Goal: Find contact information: Find contact information

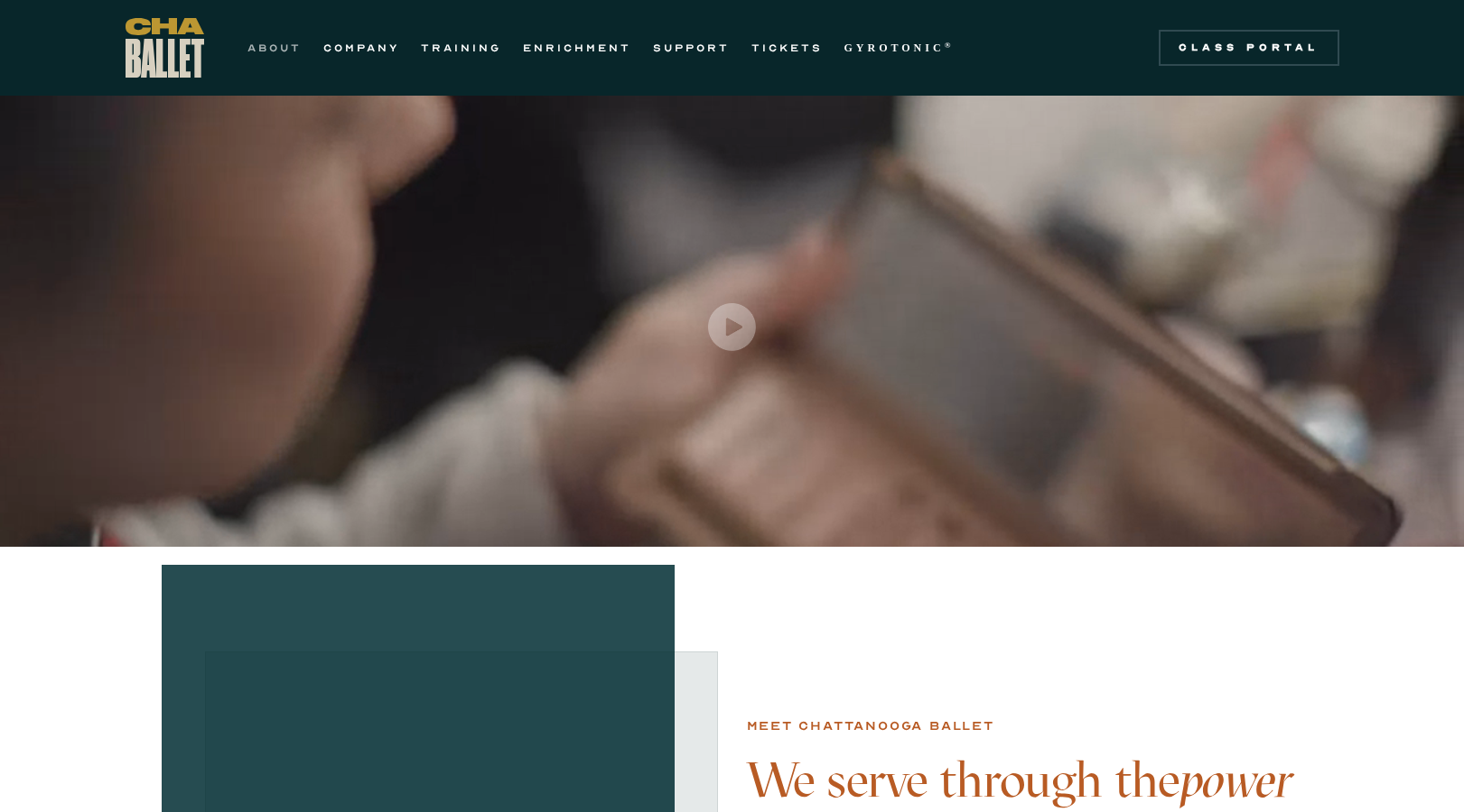
click at [284, 54] on link "ABOUT" at bounding box center [274, 48] width 54 height 22
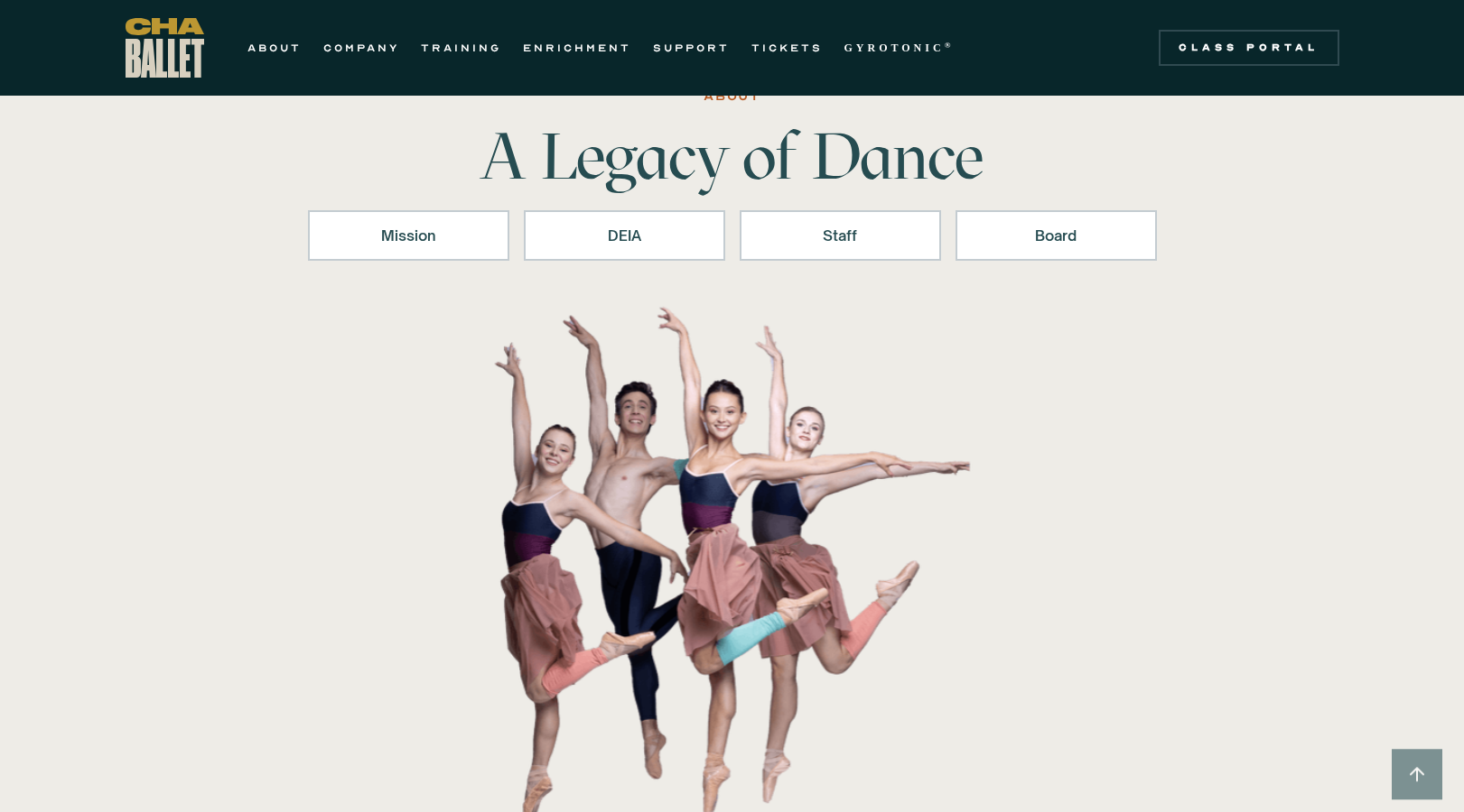
scroll to position [71, 0]
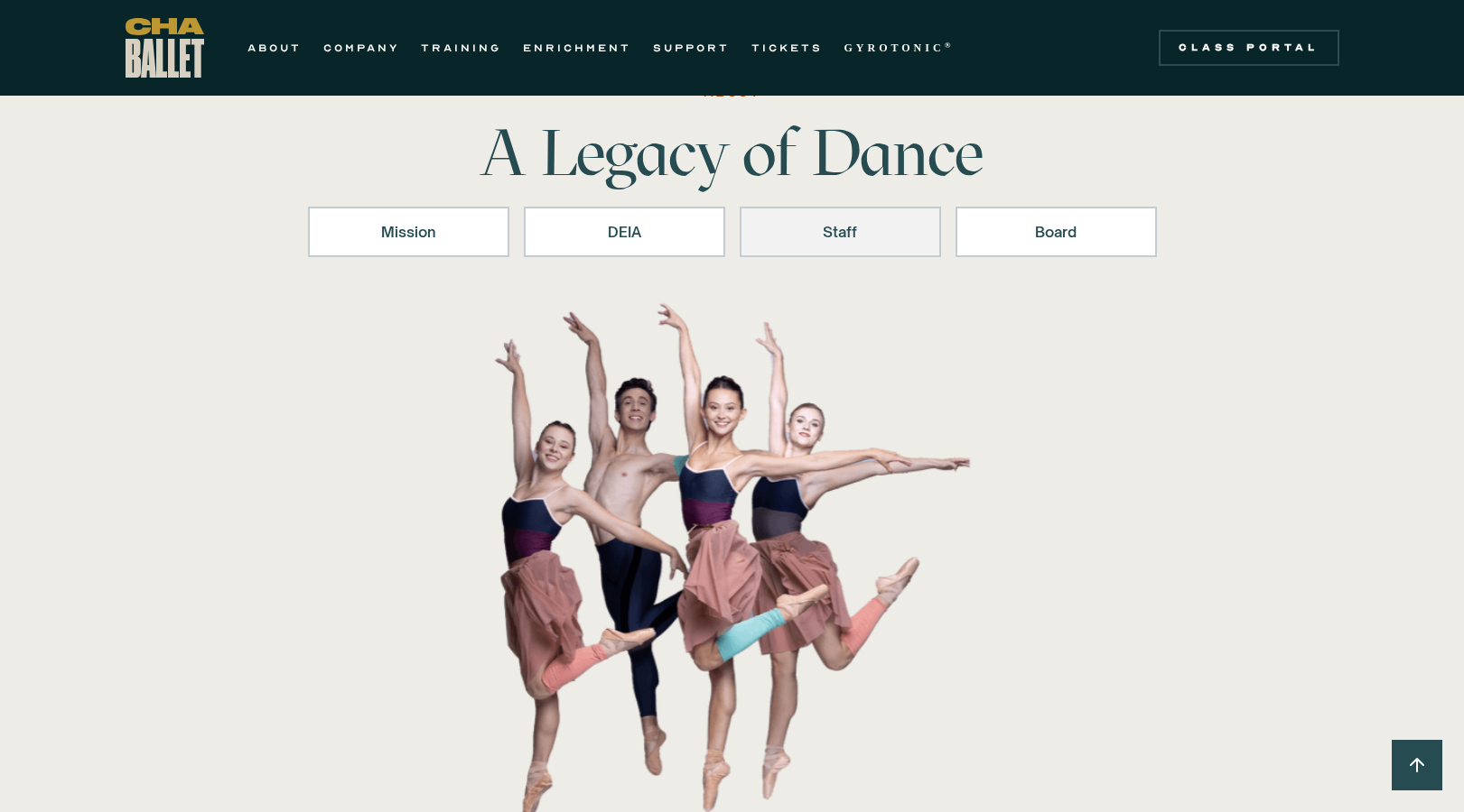
click at [865, 236] on div "Staff" at bounding box center [839, 232] width 155 height 22
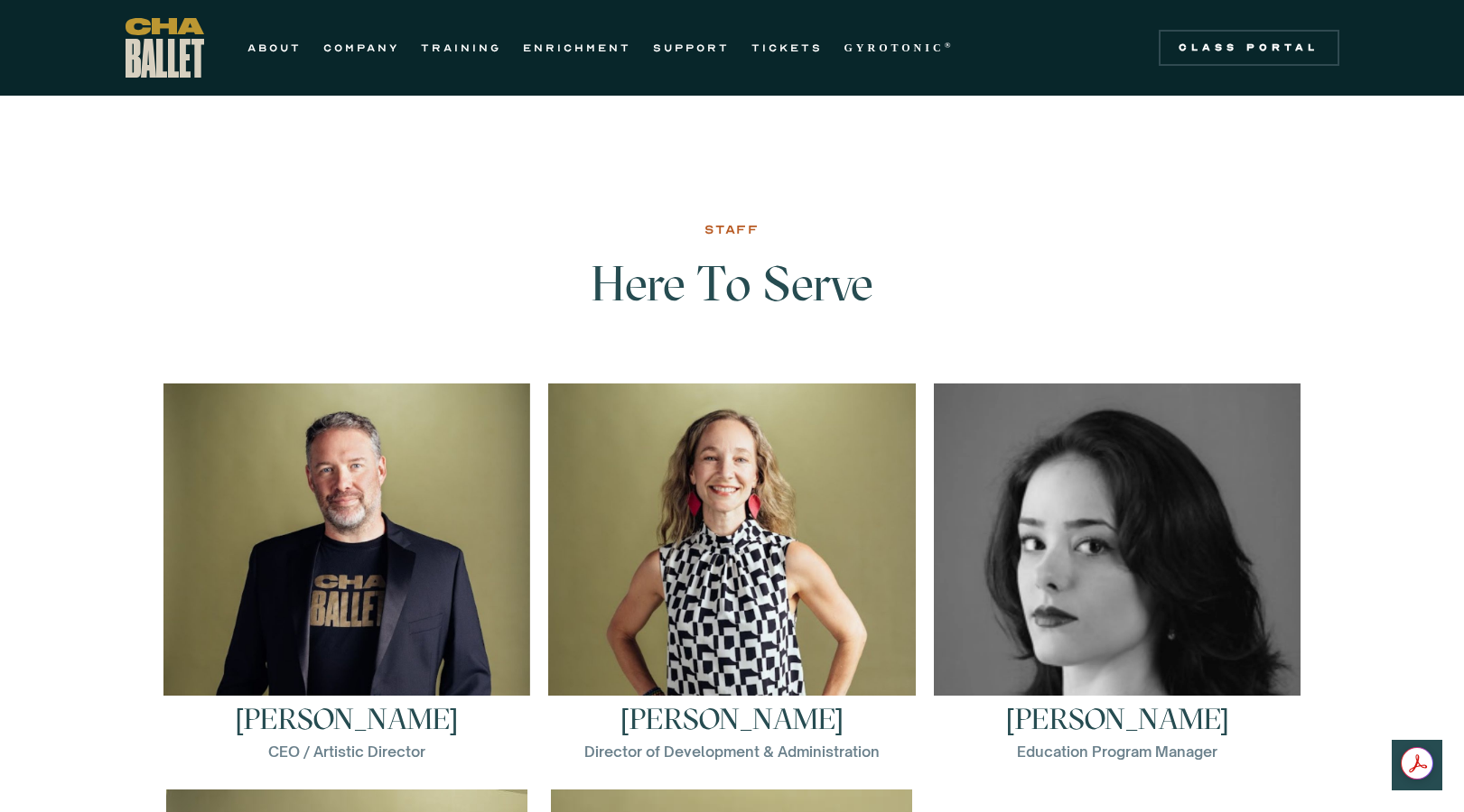
scroll to position [2307, 0]
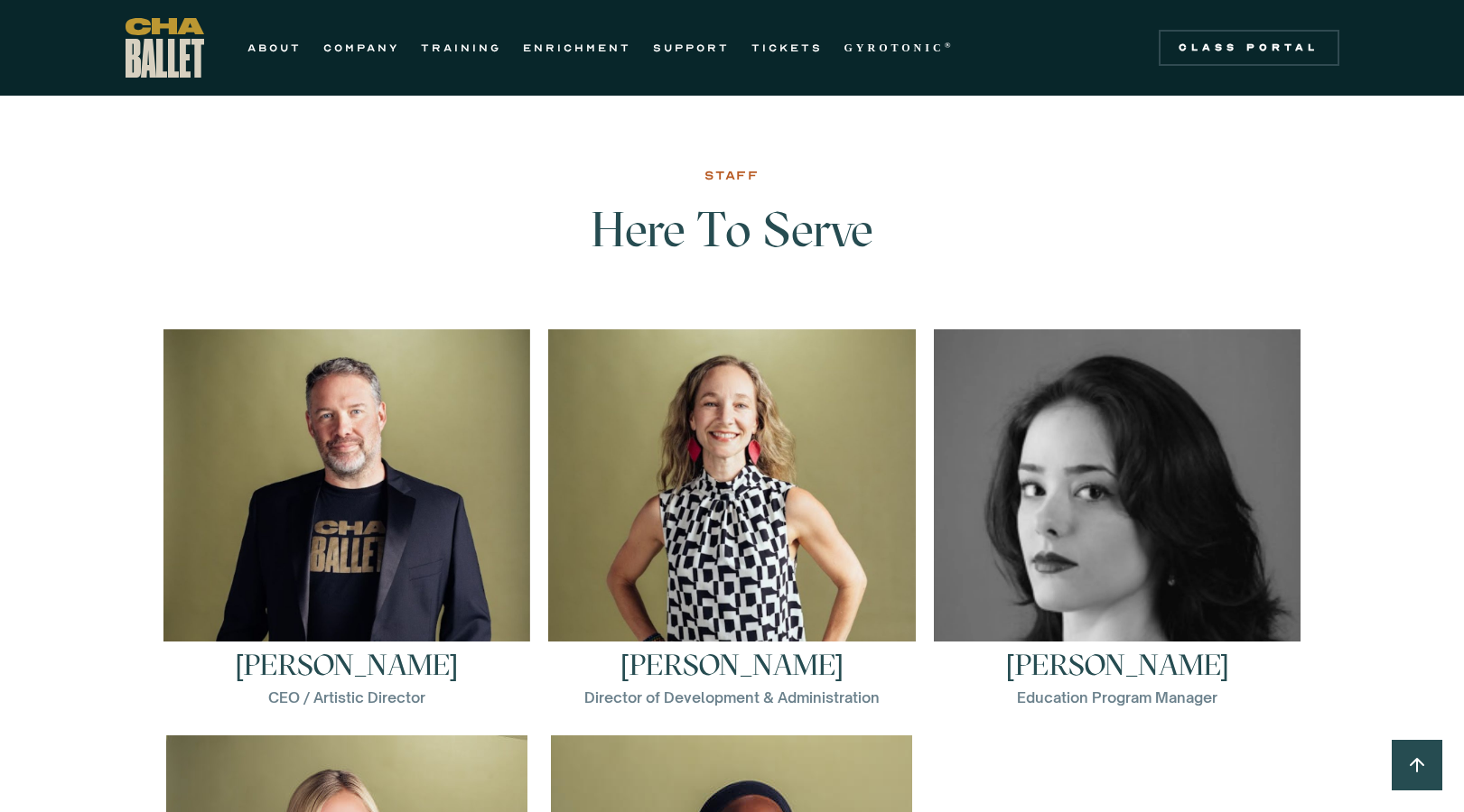
click at [730, 665] on h3 "[PERSON_NAME]" at bounding box center [732, 664] width 223 height 29
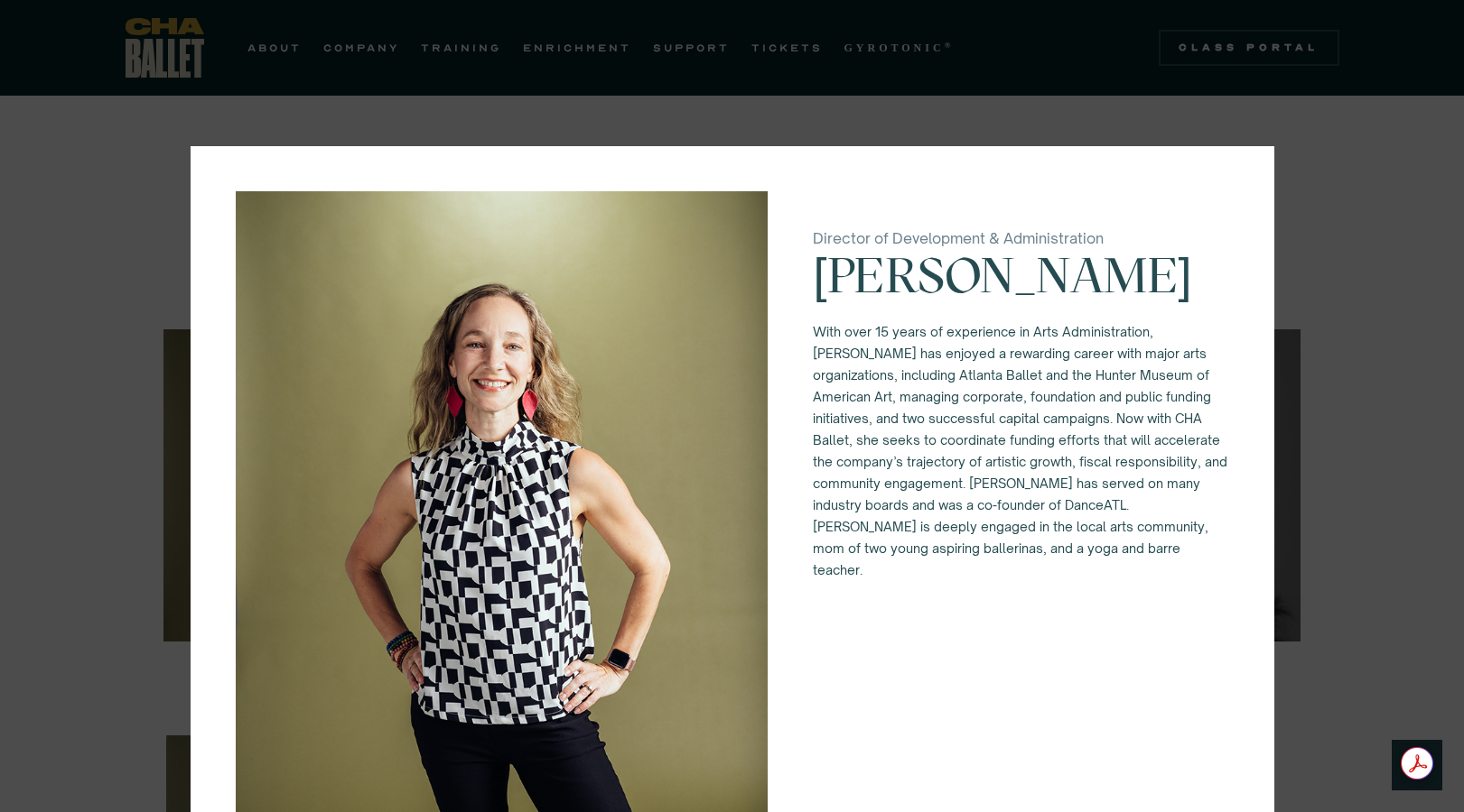
click at [1353, 607] on div "Director of Development & Administration [PERSON_NAME] With over 15 years of ex…" at bounding box center [732, 406] width 1464 height 812
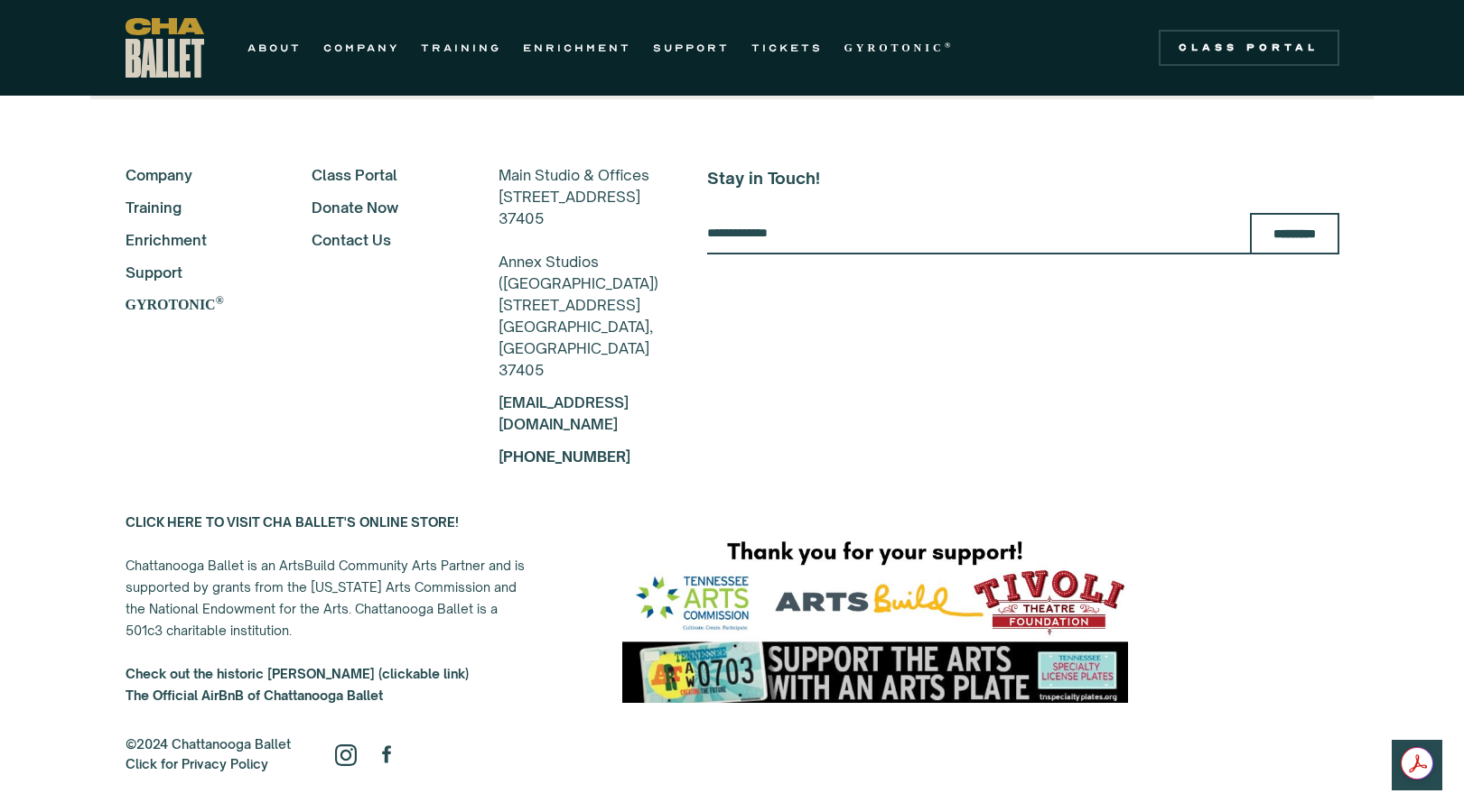
scroll to position [4219, 0]
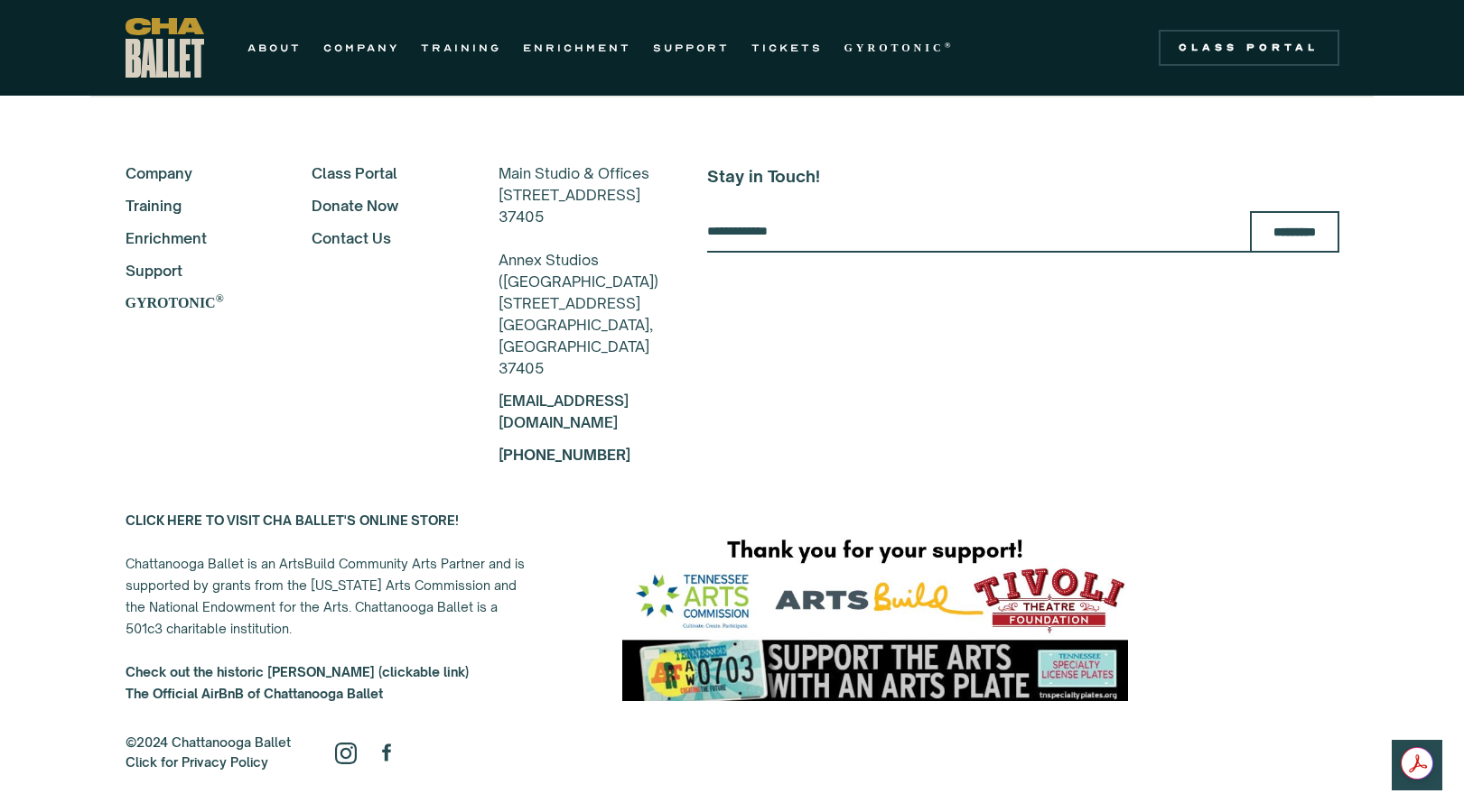
click at [327, 240] on link "Contact Us" at bounding box center [380, 238] width 138 height 22
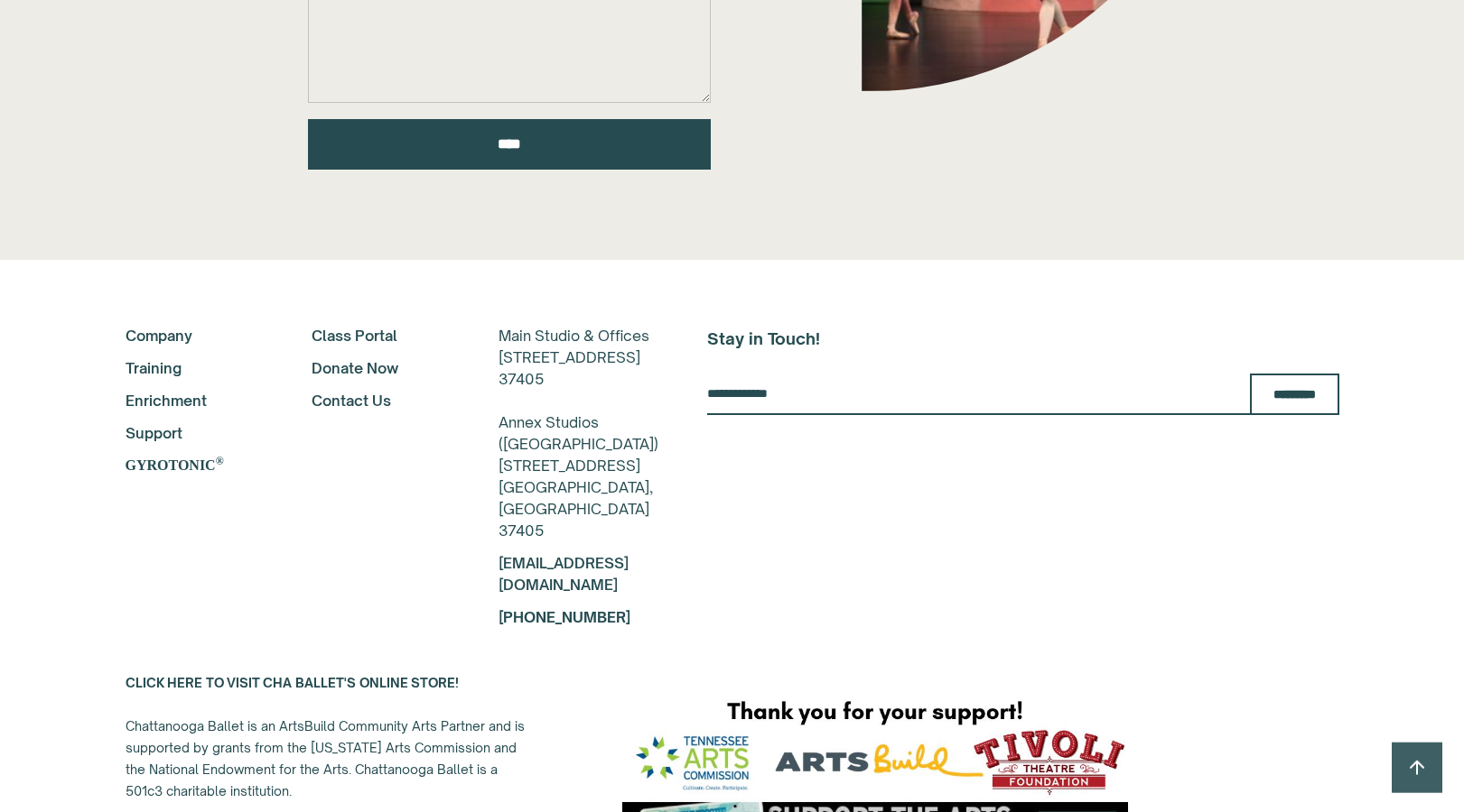
scroll to position [817, 0]
